Goal: Task Accomplishment & Management: Manage account settings

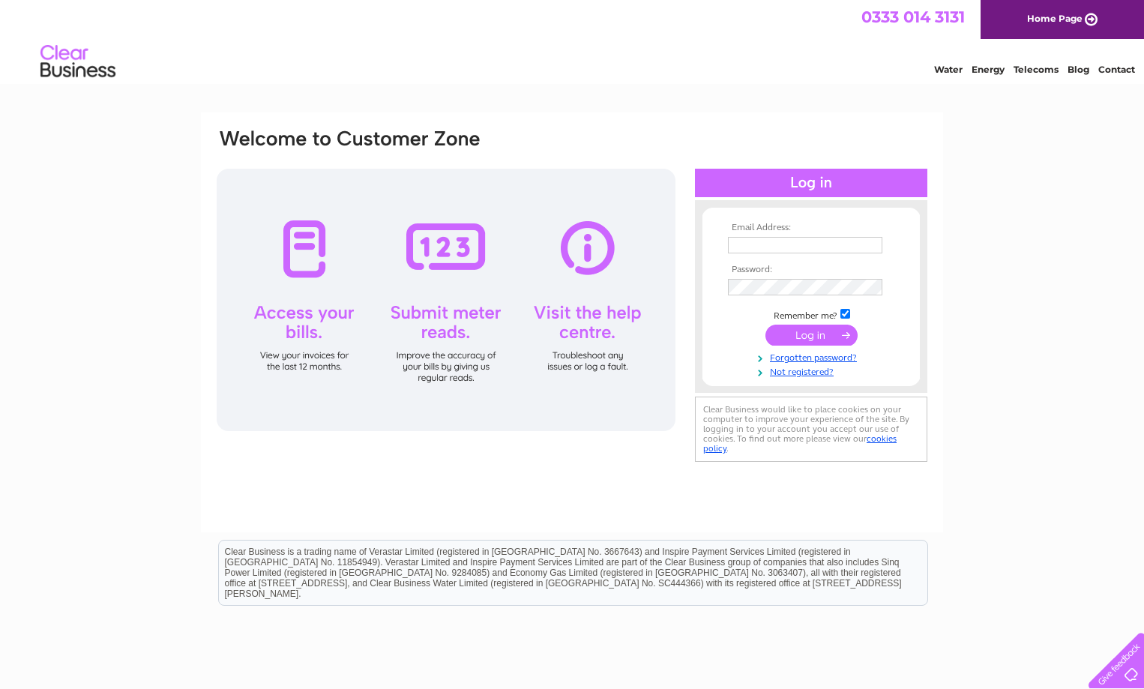
click at [768, 244] on input "text" at bounding box center [805, 245] width 154 height 16
type input "[PERSON_NAME][EMAIL_ADDRESS][PERSON_NAME][DOMAIN_NAME]"
click at [812, 339] on input "submit" at bounding box center [811, 334] width 92 height 21
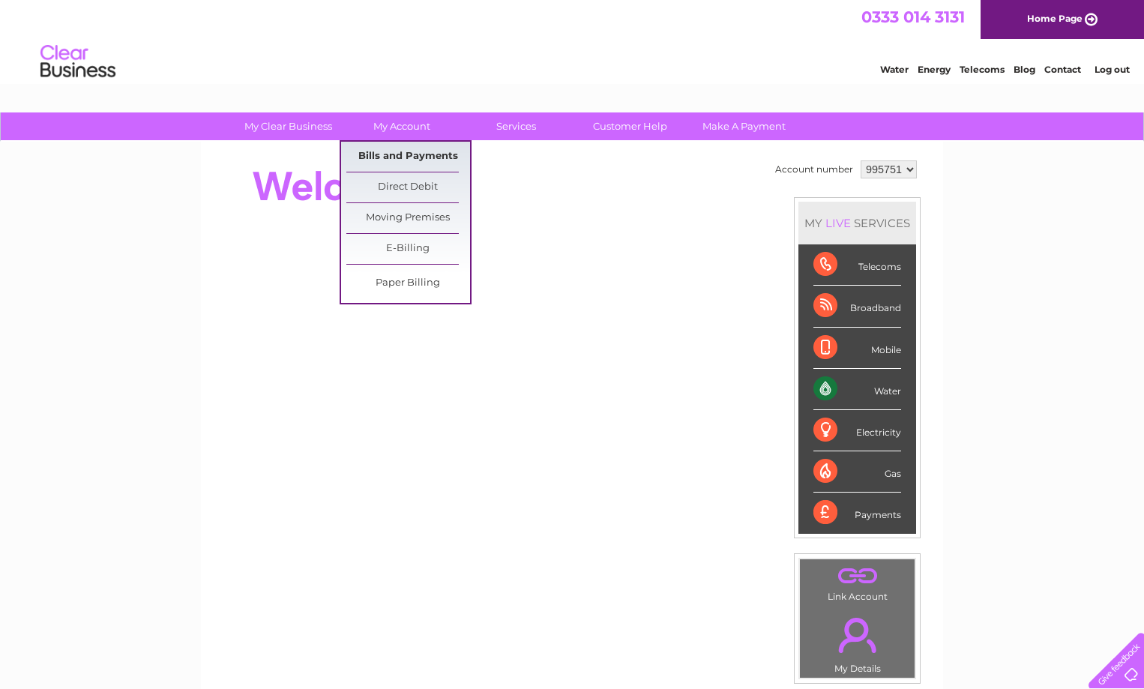
click at [418, 156] on link "Bills and Payments" at bounding box center [408, 157] width 124 height 30
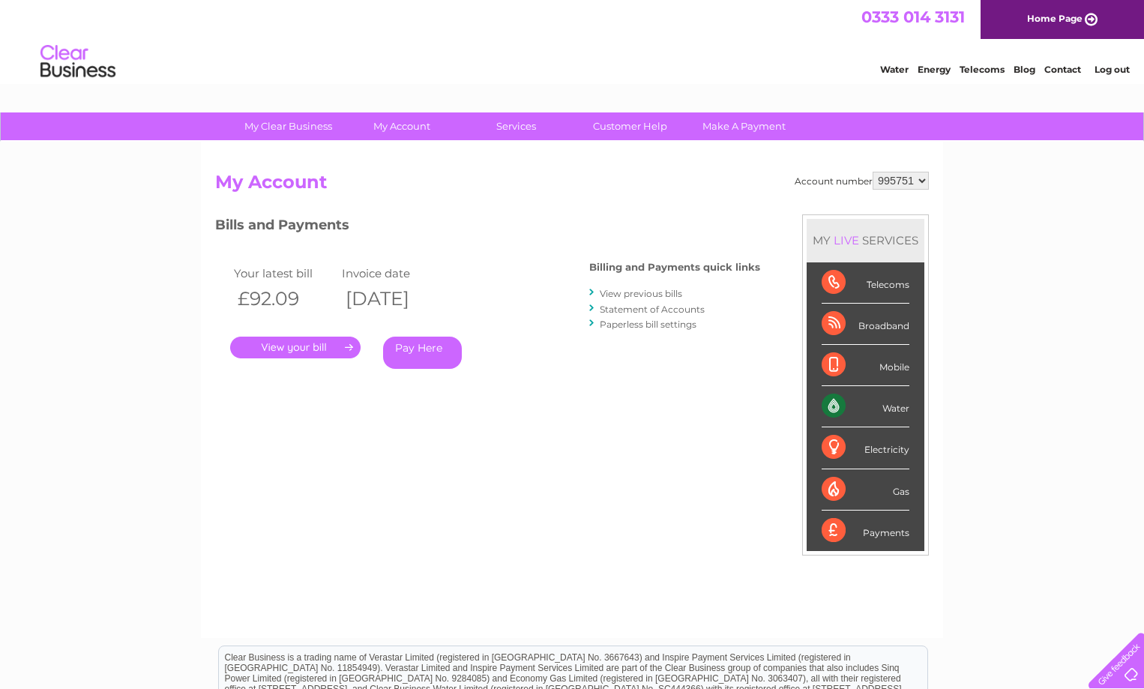
click at [273, 356] on link "." at bounding box center [295, 347] width 130 height 22
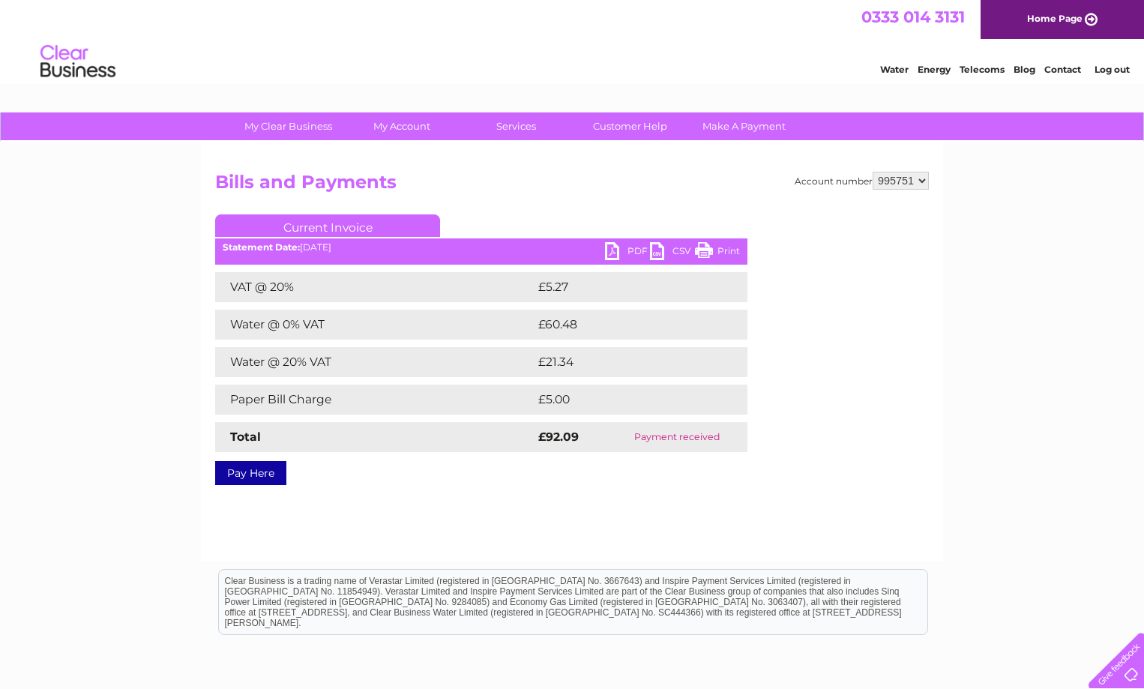
click at [612, 256] on link "PDF" at bounding box center [627, 253] width 45 height 22
click at [1100, 70] on link "Log out" at bounding box center [1111, 69] width 35 height 11
